Goal: Communication & Community: Answer question/provide support

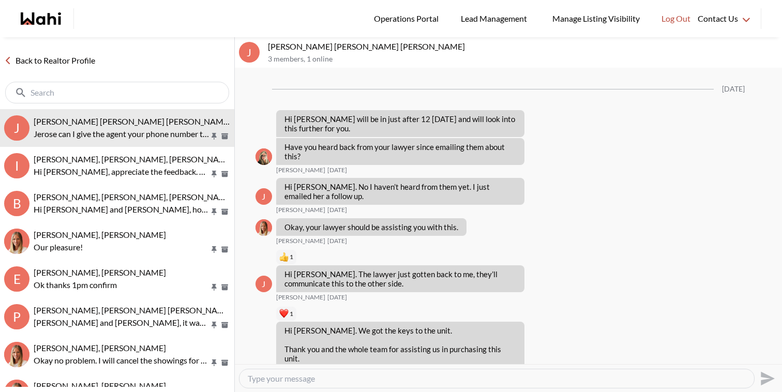
scroll to position [1107, 0]
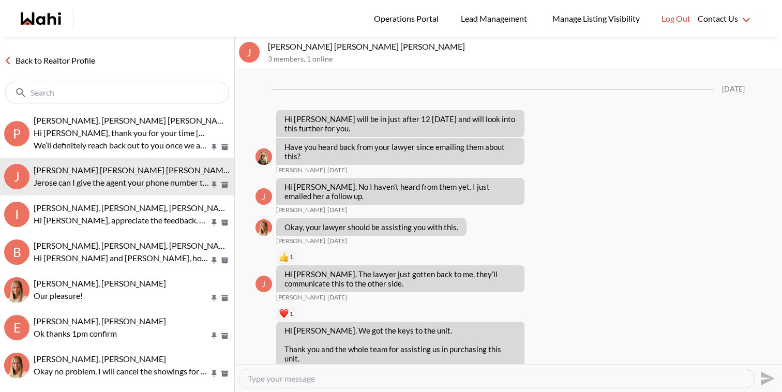
scroll to position [1107, 0]
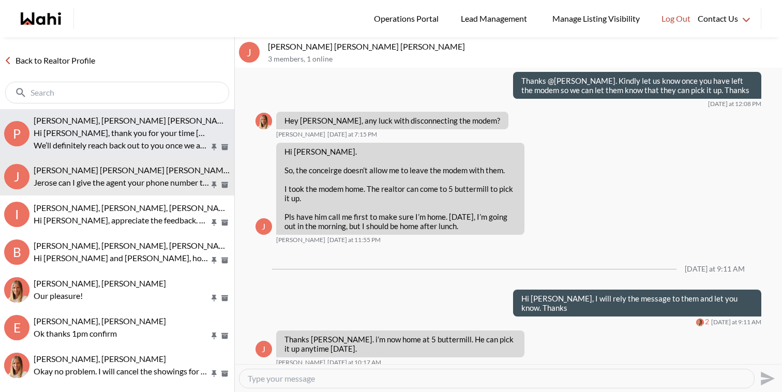
click at [160, 136] on p "Hi Michelle, thank you for your time yesterday. Considering how far we are in t…" at bounding box center [122, 133] width 176 height 12
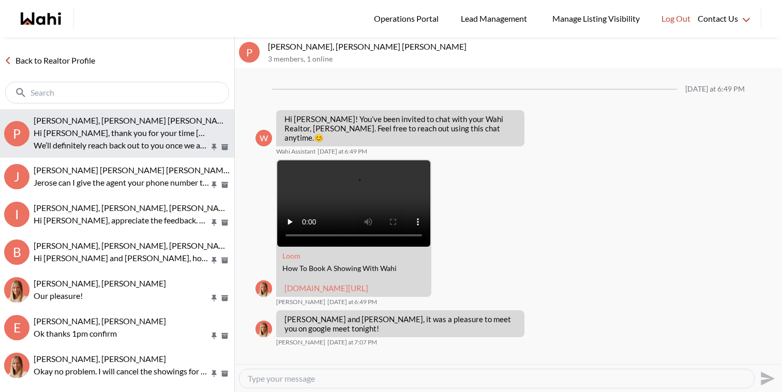
scroll to position [133, 0]
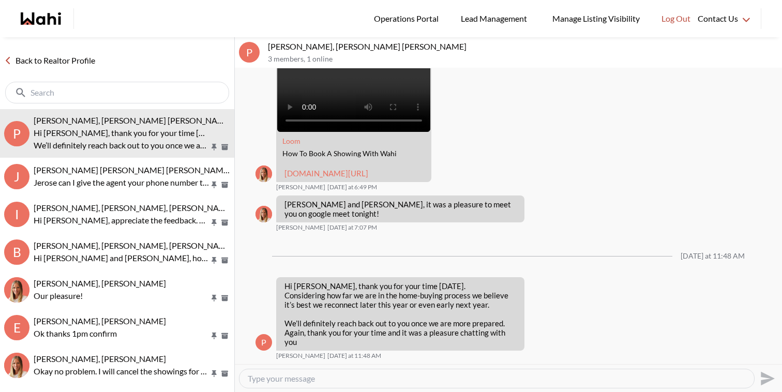
click at [296, 377] on textarea "Type your message" at bounding box center [497, 378] width 498 height 10
click at [620, 377] on textarea "Hi Parantap, thanks for the update. We are here for you when you are ready and …" at bounding box center [497, 378] width 498 height 10
type textarea "Hi [PERSON_NAME], thanks for the update. We are here for you when you are ready…"
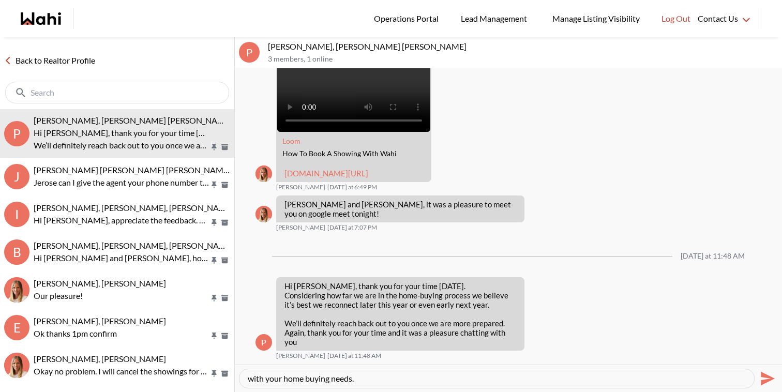
click at [765, 379] on icon "Send" at bounding box center [767, 378] width 14 height 14
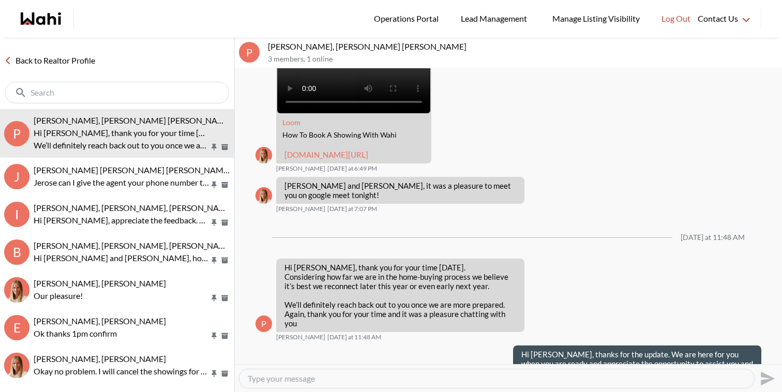
scroll to position [0, 0]
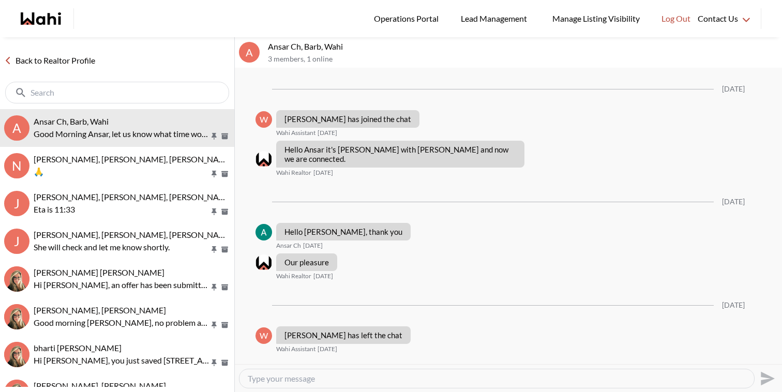
scroll to position [1140, 0]
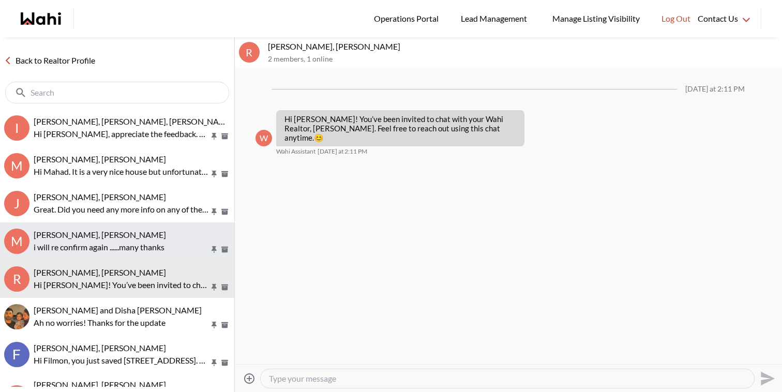
click at [167, 234] on div "Mahad Ahmed, Paul, Faraz" at bounding box center [132, 235] width 196 height 10
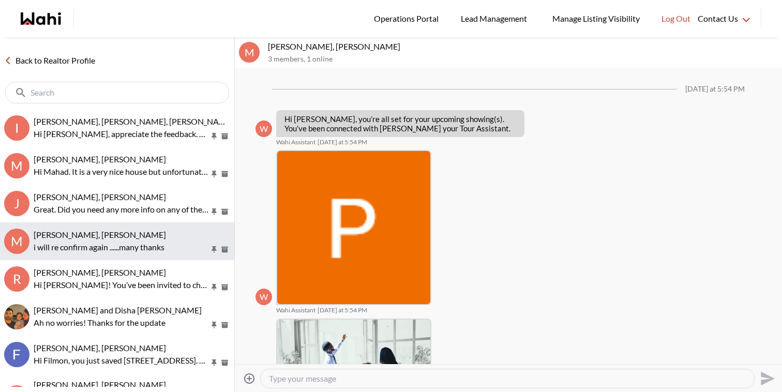
scroll to position [402, 0]
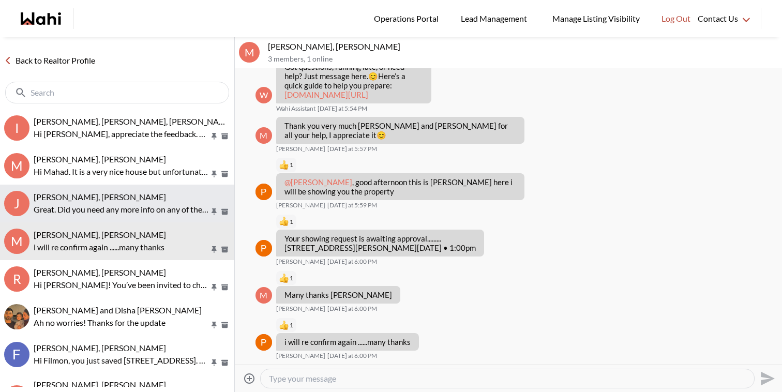
click at [164, 202] on div "Jaspreet Dhillon, Faraz Great. Did you need any more info on any of the propert…" at bounding box center [132, 204] width 196 height 24
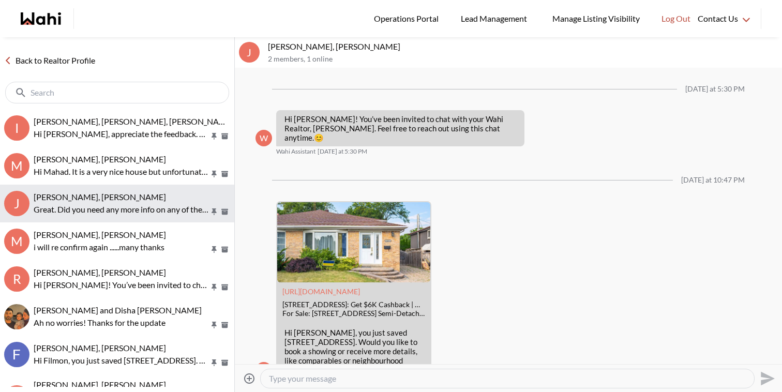
scroll to position [422, 0]
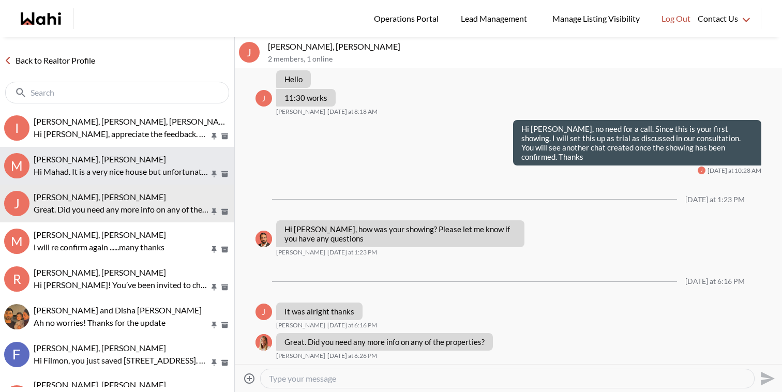
click at [161, 166] on p "Hi Mahad. It is a very nice house but unfortunately location is the one thing w…" at bounding box center [122, 171] width 176 height 12
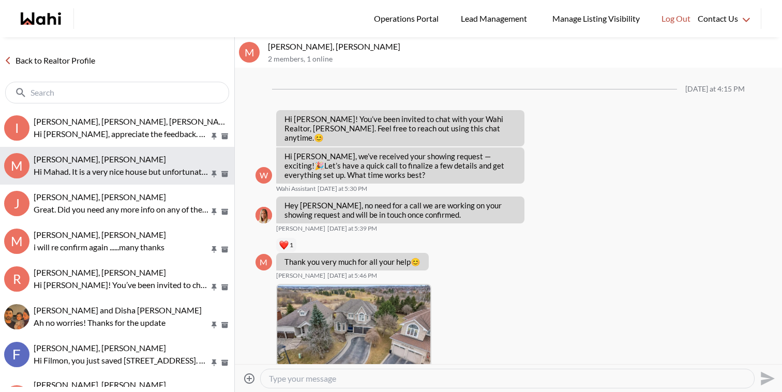
scroll to position [254, 0]
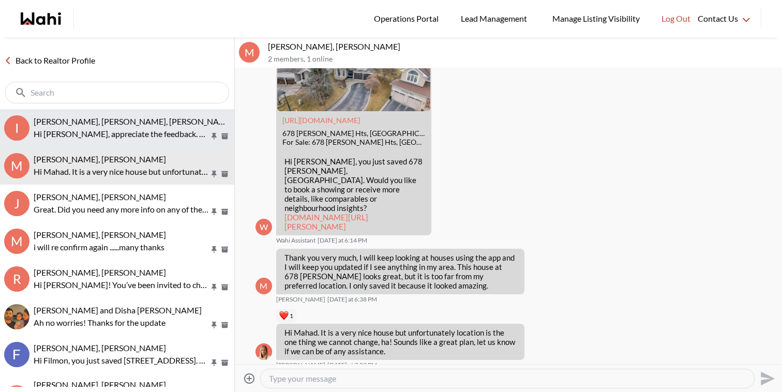
click at [150, 127] on div "Irina Krasyuk, Kseniya Krasyuk, Michelle, Faraz Hi Irina, appreciate the feedba…" at bounding box center [132, 128] width 196 height 24
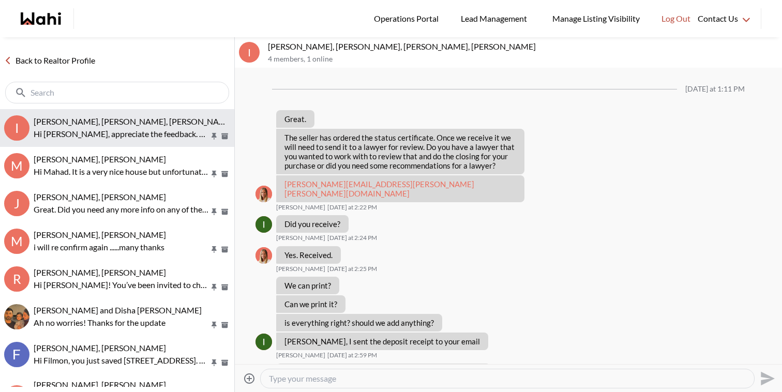
scroll to position [850, 0]
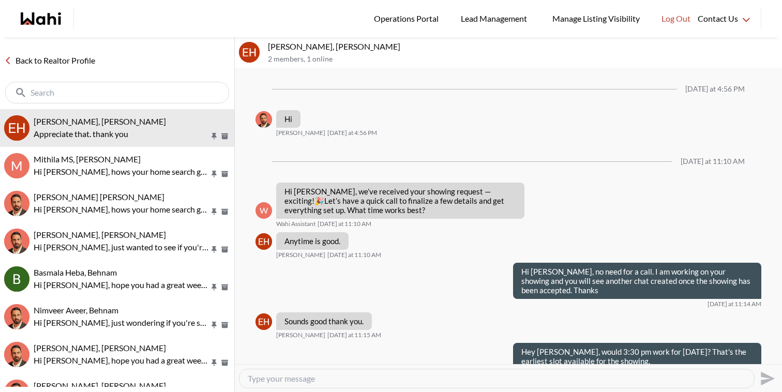
scroll to position [1117, 0]
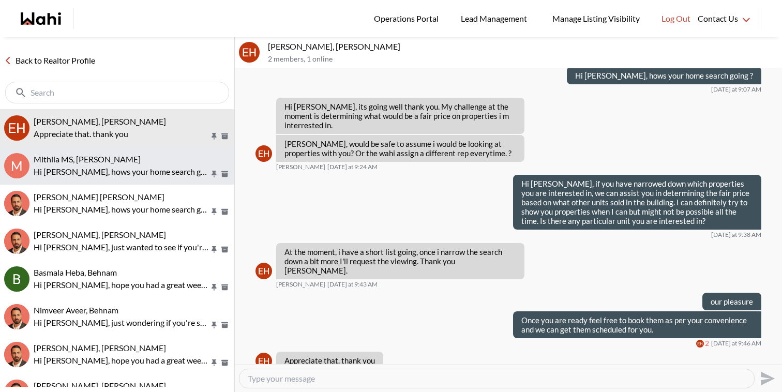
click at [81, 158] on span "Mithila MS, [PERSON_NAME]" at bounding box center [87, 159] width 107 height 10
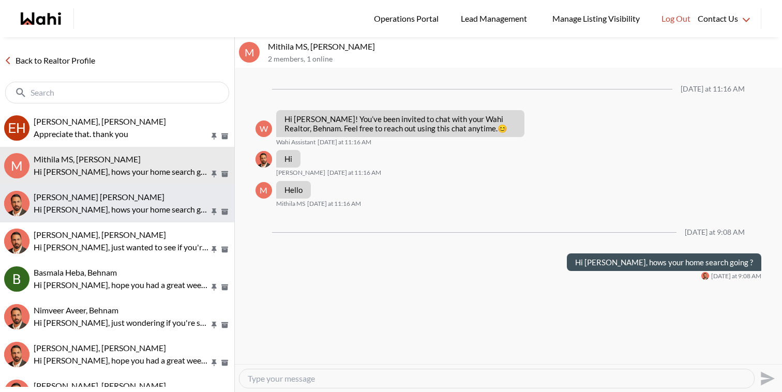
click at [91, 197] on span "[PERSON_NAME] [PERSON_NAME]" at bounding box center [99, 197] width 131 height 10
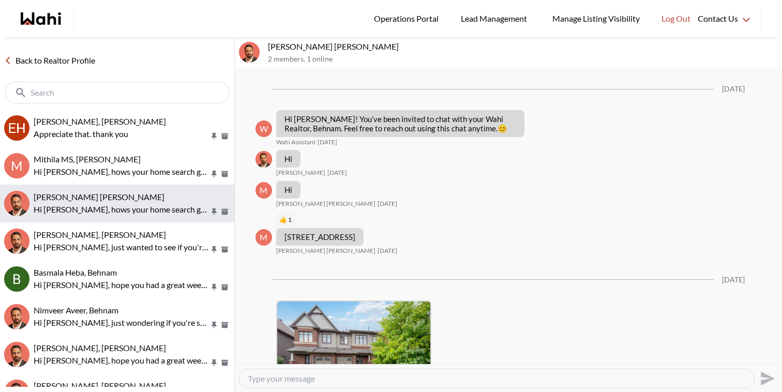
scroll to position [604, 0]
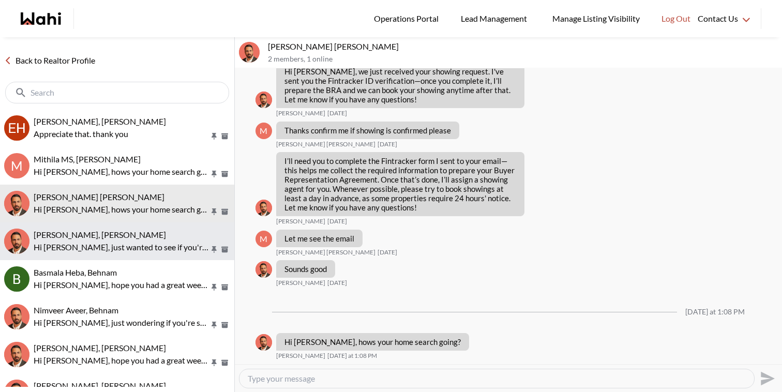
click at [95, 227] on button "[PERSON_NAME], [PERSON_NAME] Hi [PERSON_NAME], just wanted to see if you're sti…" at bounding box center [117, 241] width 234 height 38
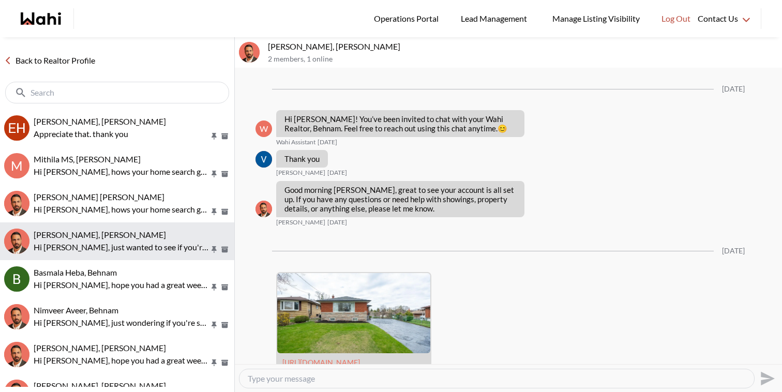
scroll to position [412, 0]
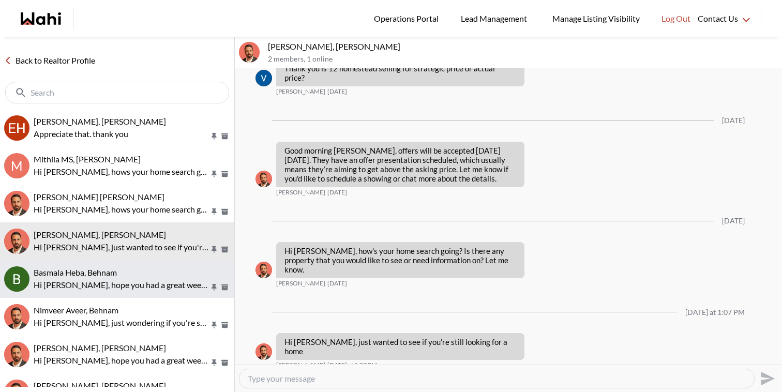
click at [100, 263] on button "Basmala Heba, Behnam Hi Basmala, hope you had a great weekend! How's your home …" at bounding box center [117, 279] width 234 height 38
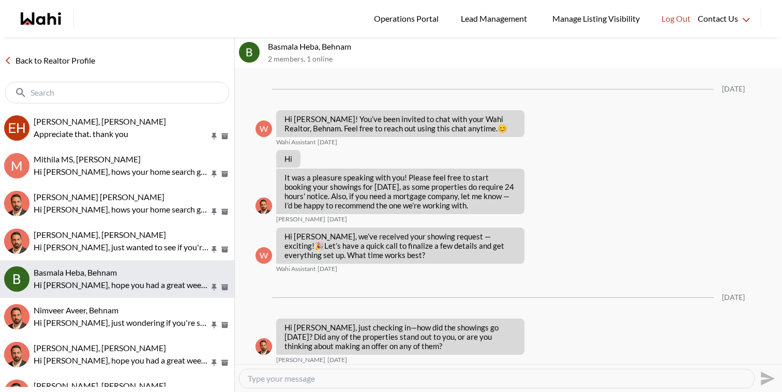
scroll to position [733, 0]
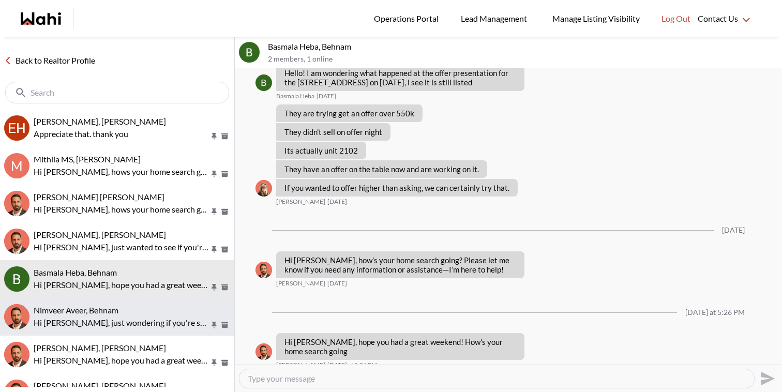
click at [103, 305] on span "Nimveer Aveer, Behnam" at bounding box center [76, 310] width 85 height 10
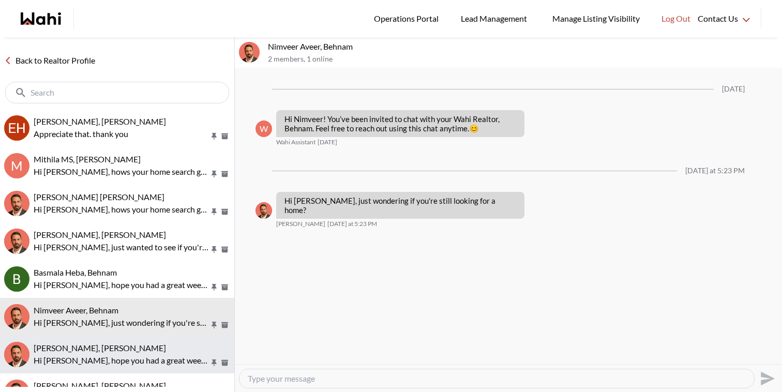
click at [110, 354] on p "Hi Tracy, hope you had a great weekend! How's your home search going ?" at bounding box center [122, 360] width 176 height 12
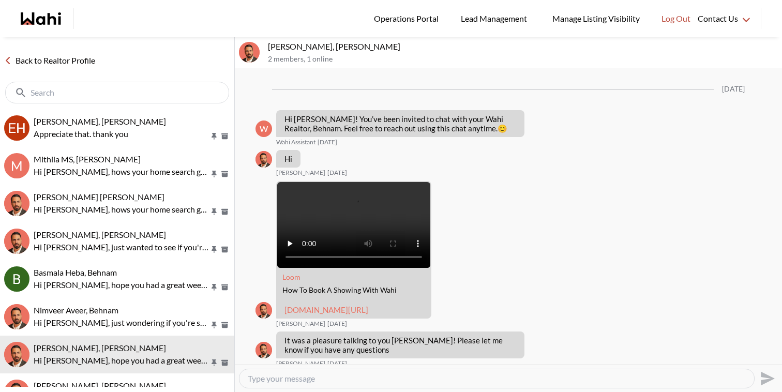
scroll to position [614, 0]
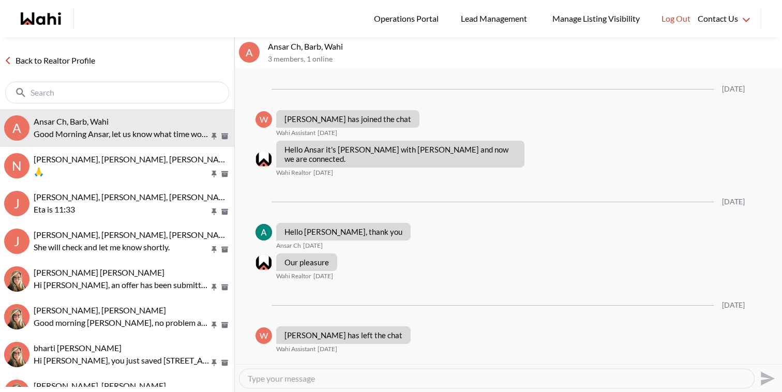
scroll to position [1140, 0]
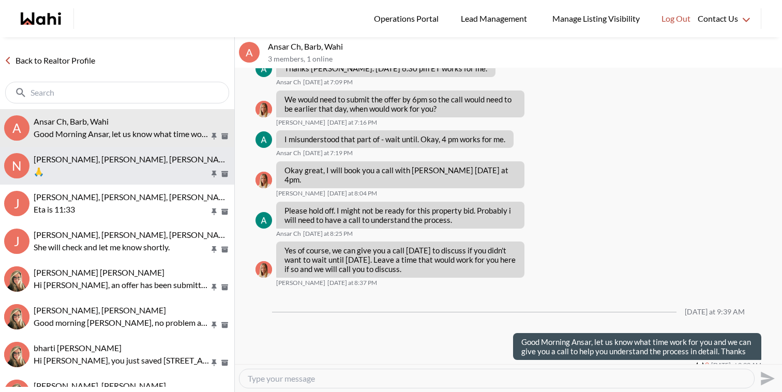
click at [93, 164] on div "[PERSON_NAME], [PERSON_NAME], [PERSON_NAME] 🙏" at bounding box center [132, 166] width 196 height 24
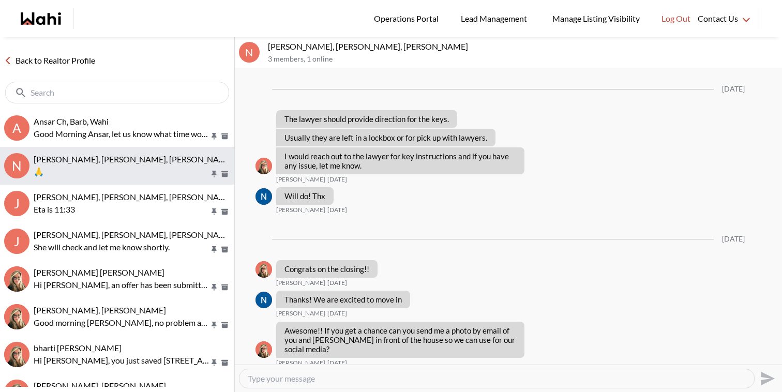
scroll to position [873, 0]
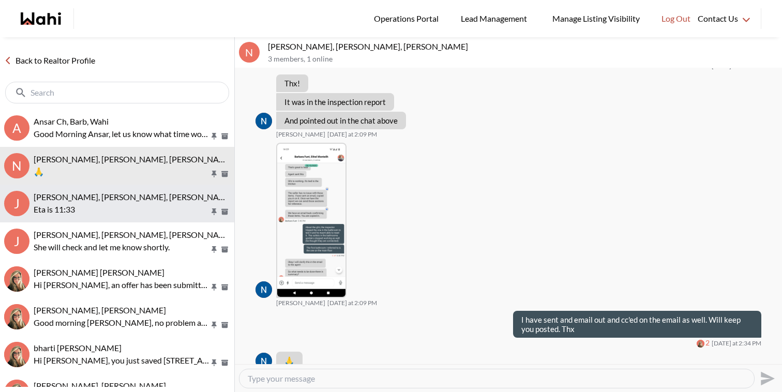
click at [98, 207] on p "Eta is 11:33" at bounding box center [122, 209] width 176 height 12
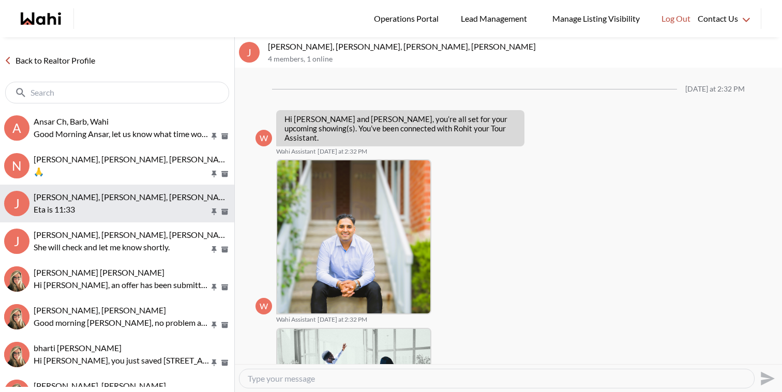
scroll to position [399, 0]
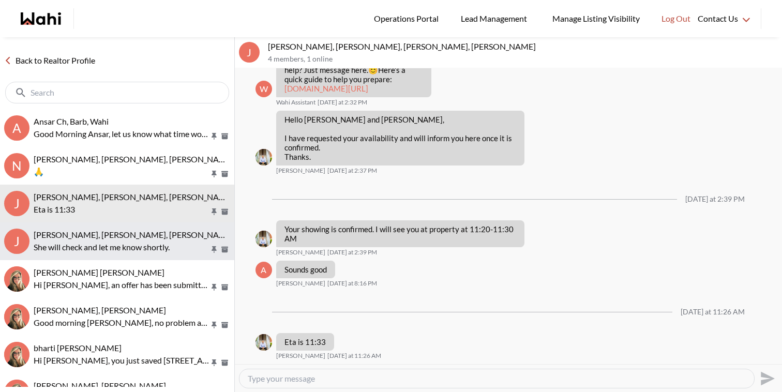
click at [120, 249] on p "She will check and let me know shortly." at bounding box center [122, 247] width 176 height 12
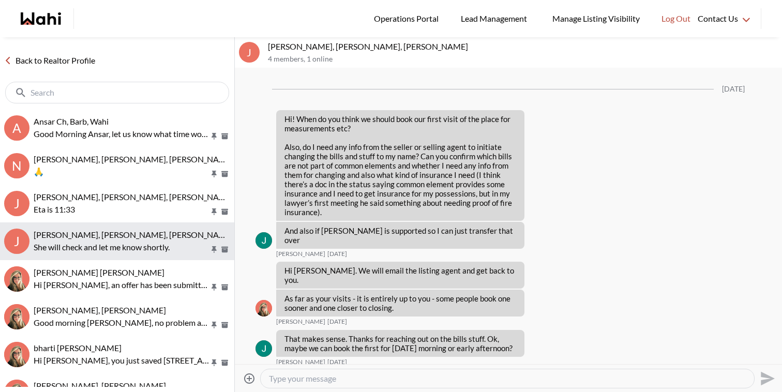
scroll to position [1995, 0]
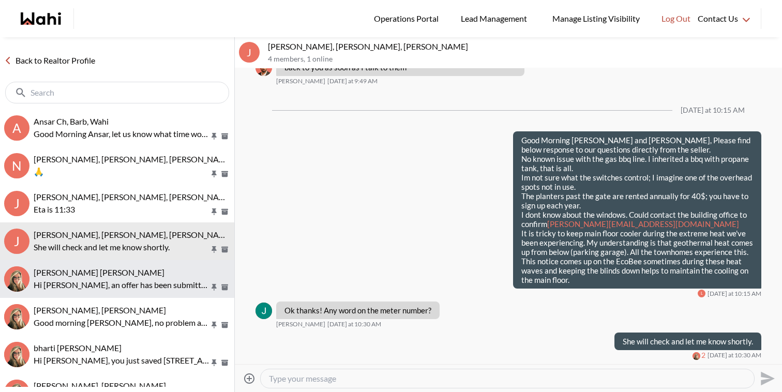
click at [124, 280] on p "Hi Krysten, an offer has been submitted for 31 Furnival Rd, Toronto, Ontario M4…" at bounding box center [122, 285] width 176 height 12
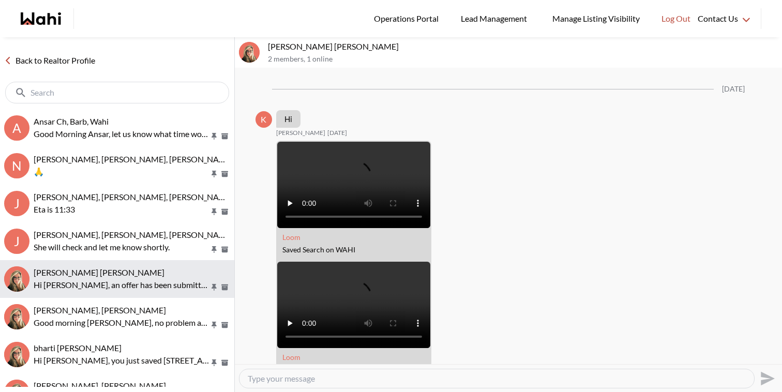
scroll to position [2345, 0]
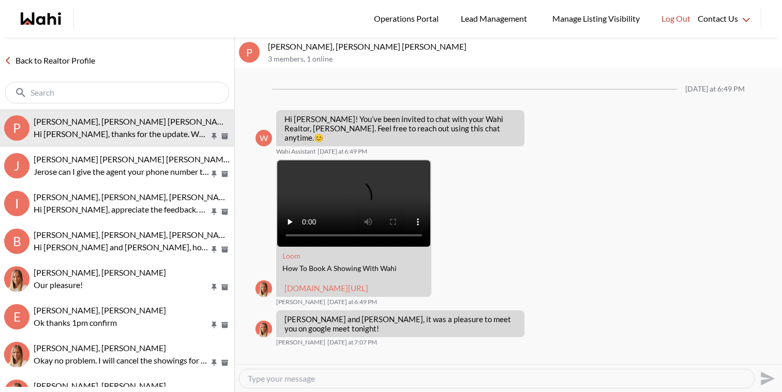
scroll to position [183, 0]
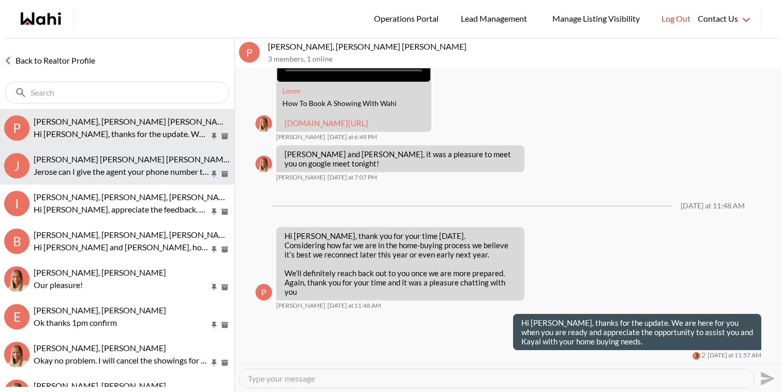
click at [167, 170] on p "Jerose can I give the agent your phone number to arrange?" at bounding box center [122, 171] width 176 height 12
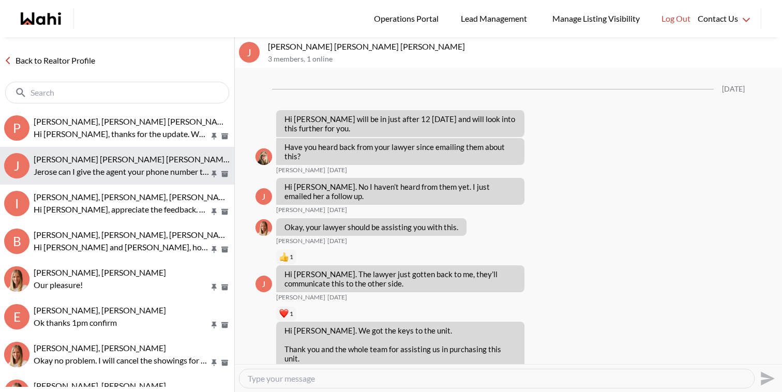
scroll to position [1107, 0]
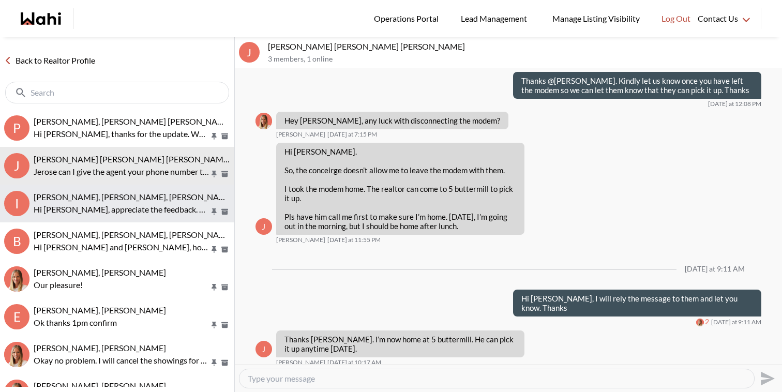
click at [166, 198] on span "[PERSON_NAME], [PERSON_NAME], [PERSON_NAME], [PERSON_NAME]" at bounding box center [168, 197] width 268 height 10
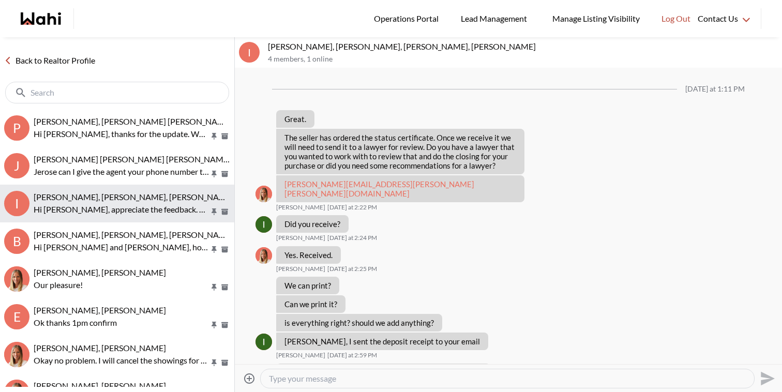
scroll to position [850, 0]
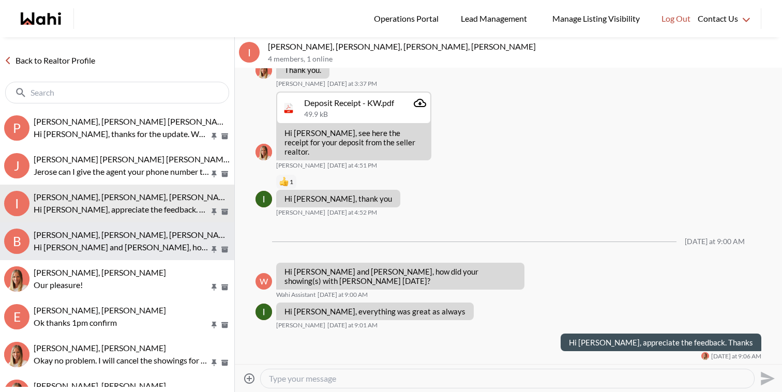
click at [155, 246] on p "Hi [PERSON_NAME] and [PERSON_NAME], how did your showing(s) with [PERSON_NAME] …" at bounding box center [122, 247] width 176 height 12
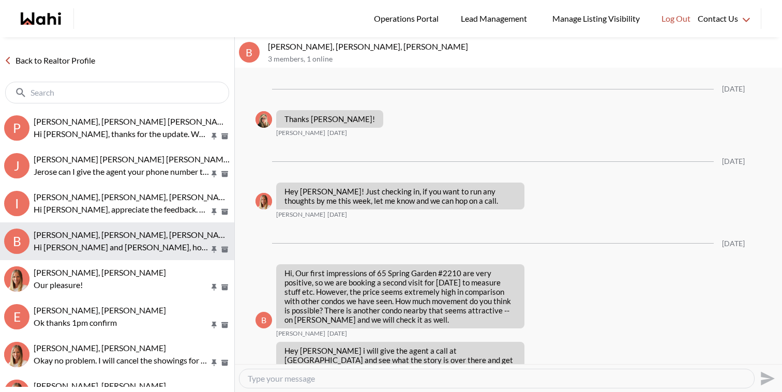
scroll to position [1168, 0]
